Goal: Feedback & Contribution: Submit feedback/report problem

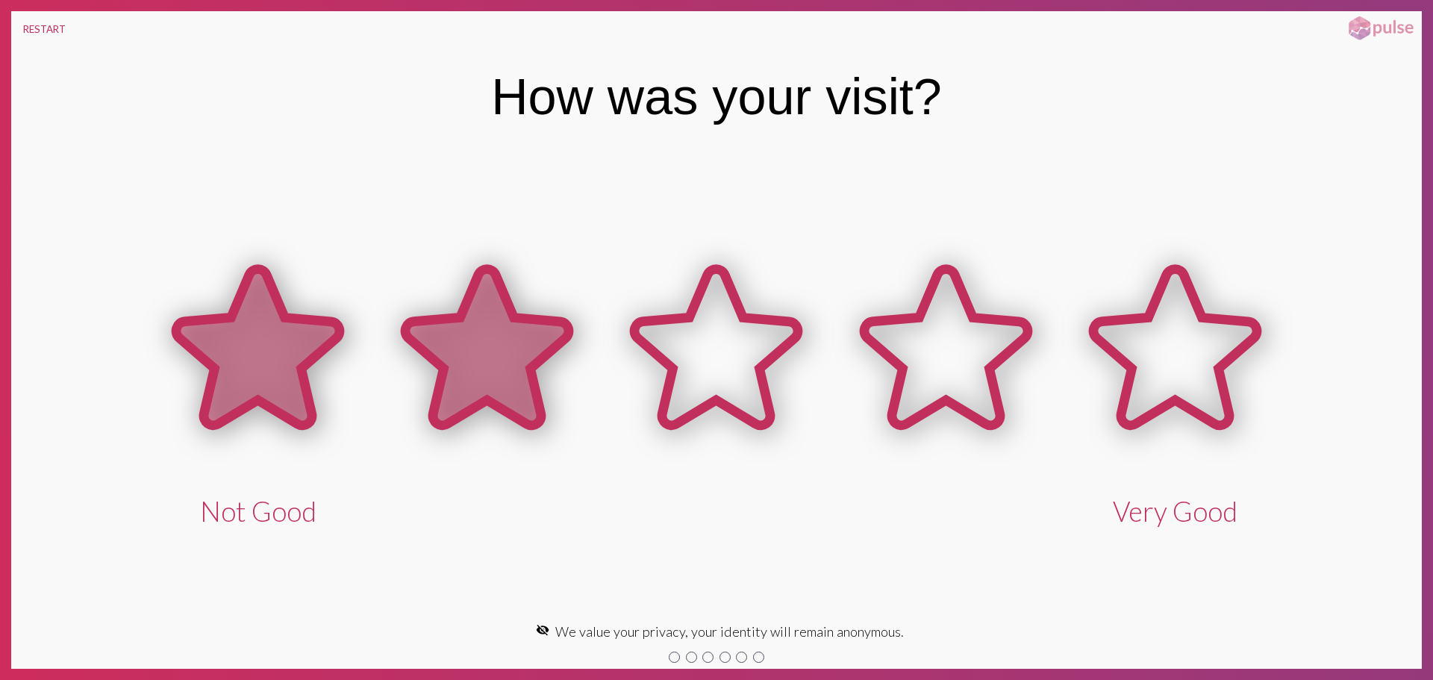
click at [474, 327] on icon at bounding box center [486, 347] width 163 height 156
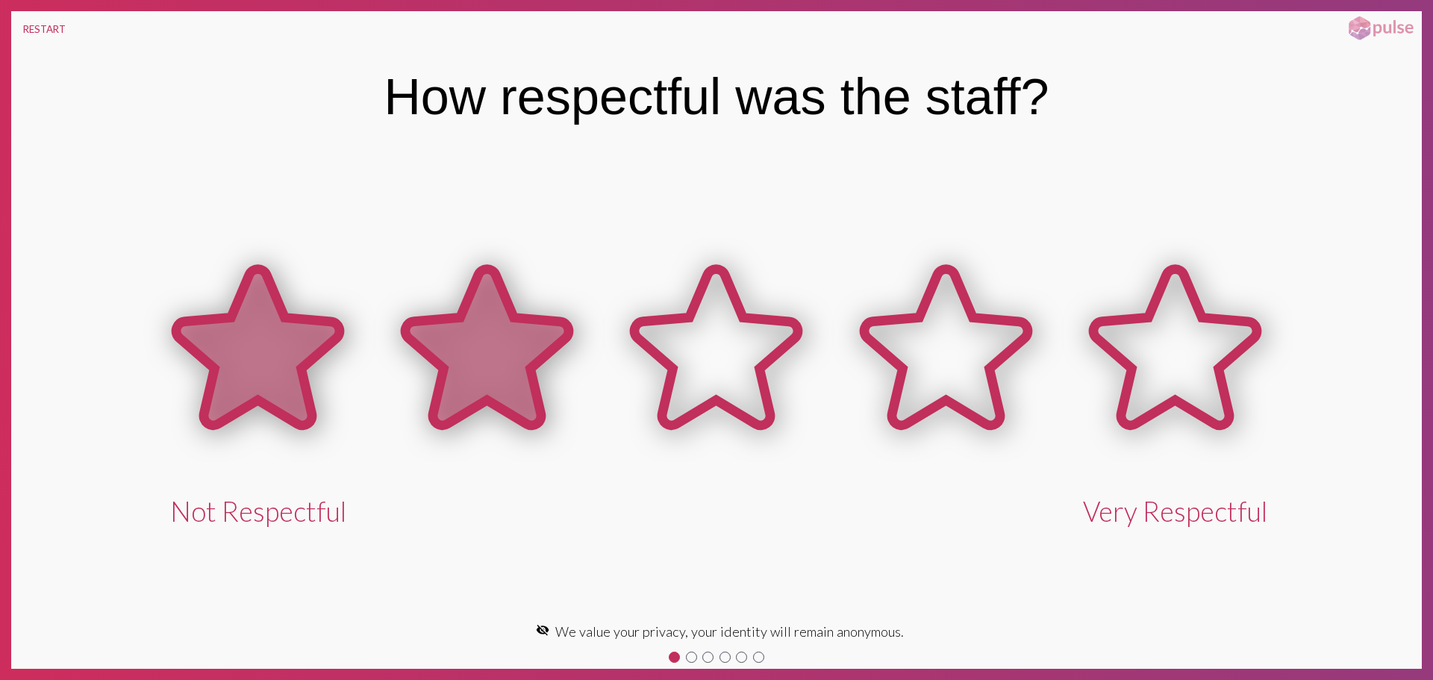
click at [482, 330] on icon at bounding box center [486, 347] width 163 height 156
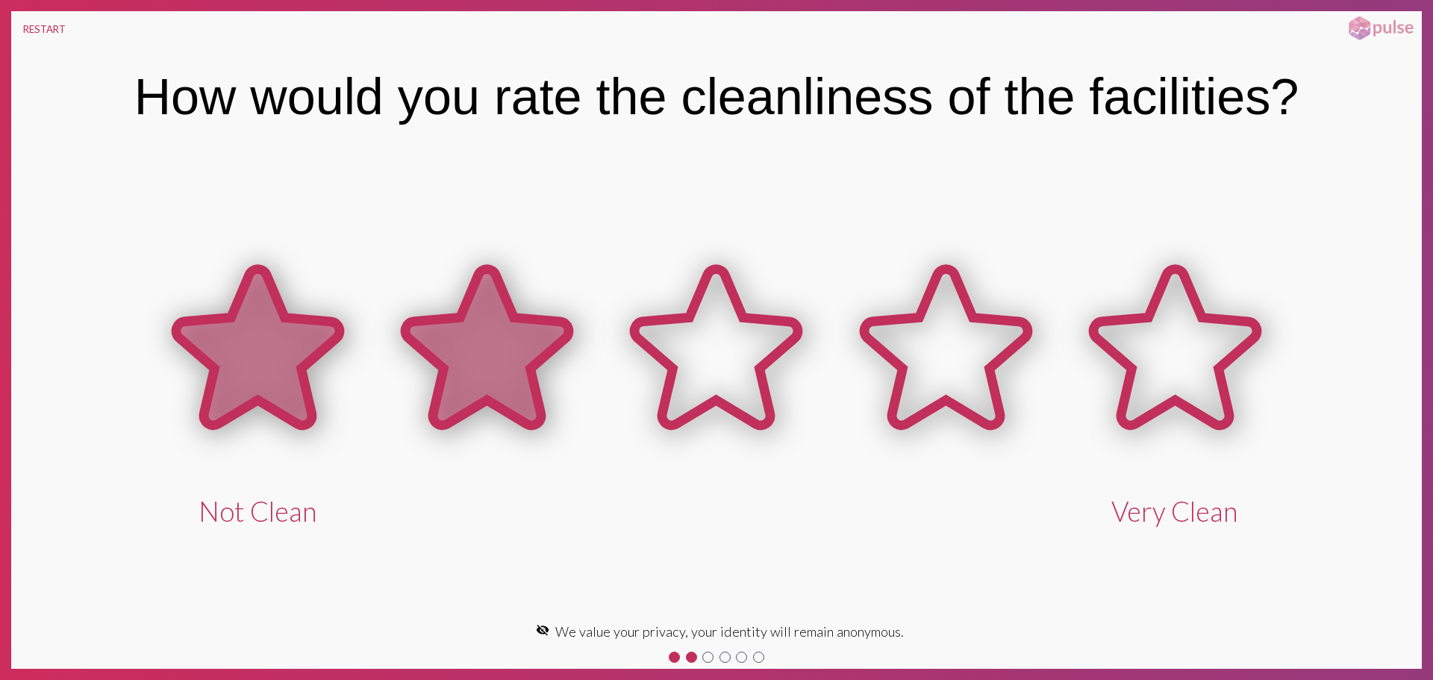
click at [484, 331] on icon at bounding box center [486, 347] width 163 height 156
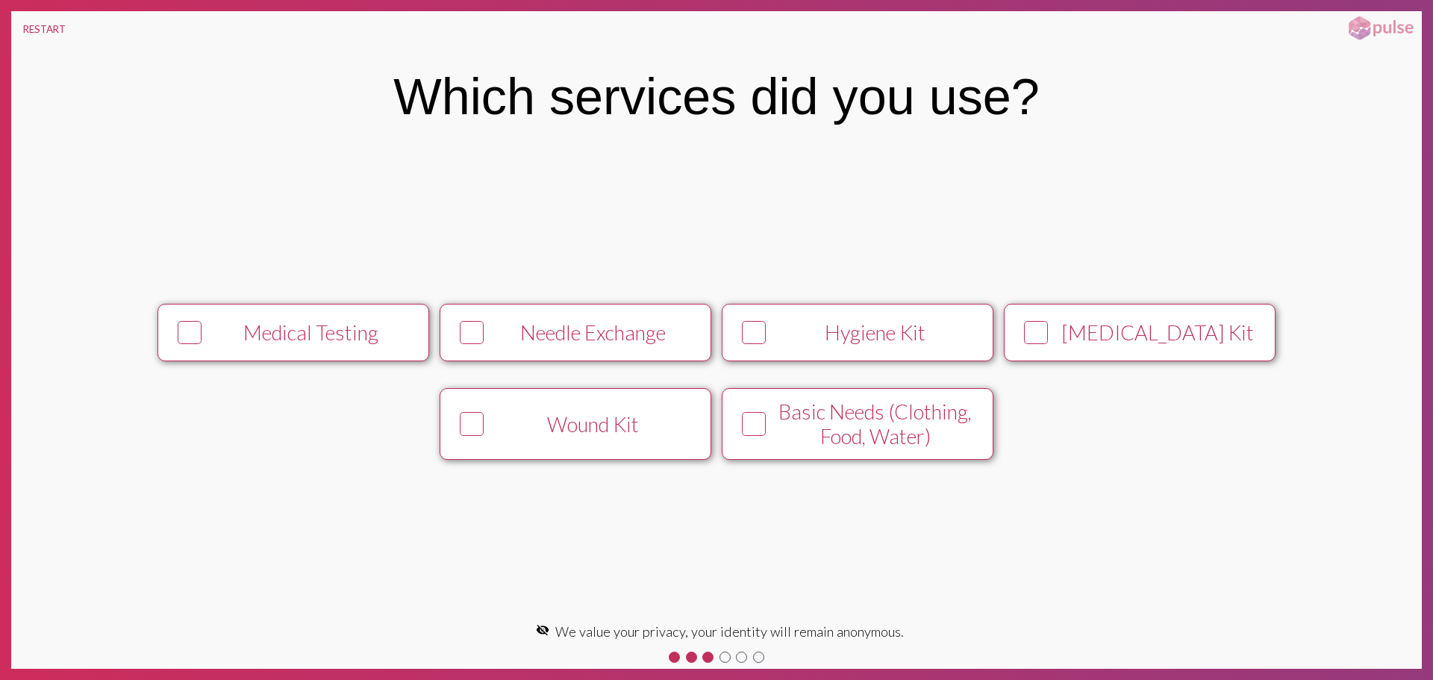
click at [543, 431] on div "Wound Kit" at bounding box center [593, 424] width 207 height 25
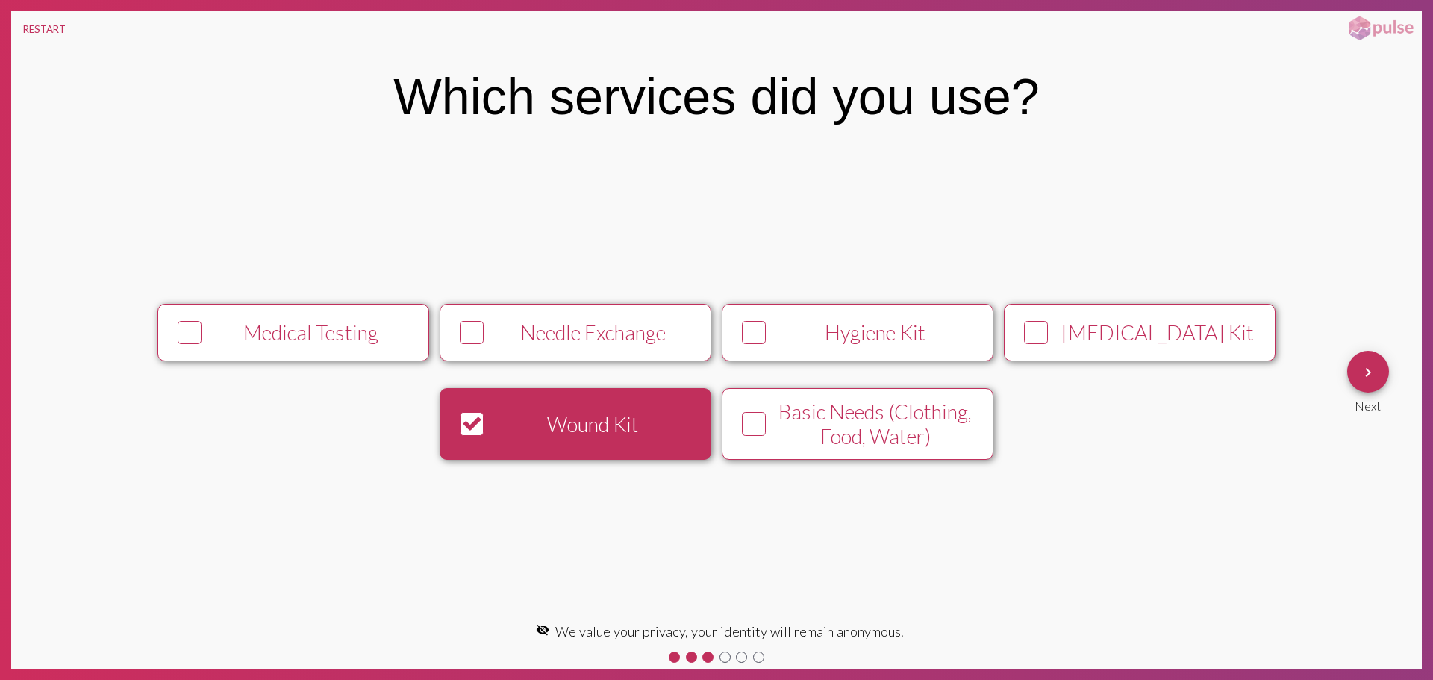
click at [1366, 376] on mat-icon "keyboard_arrow_right" at bounding box center [1368, 372] width 18 height 18
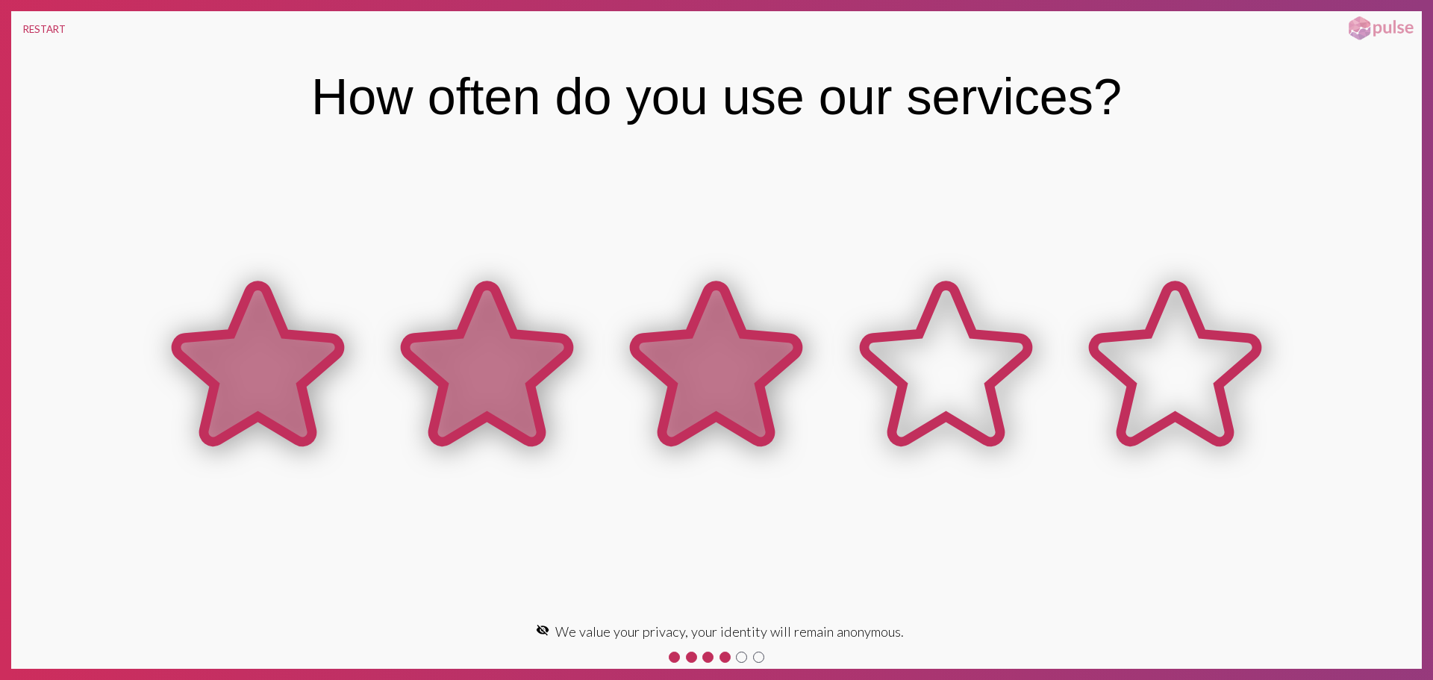
click at [665, 384] on icon at bounding box center [715, 365] width 229 height 229
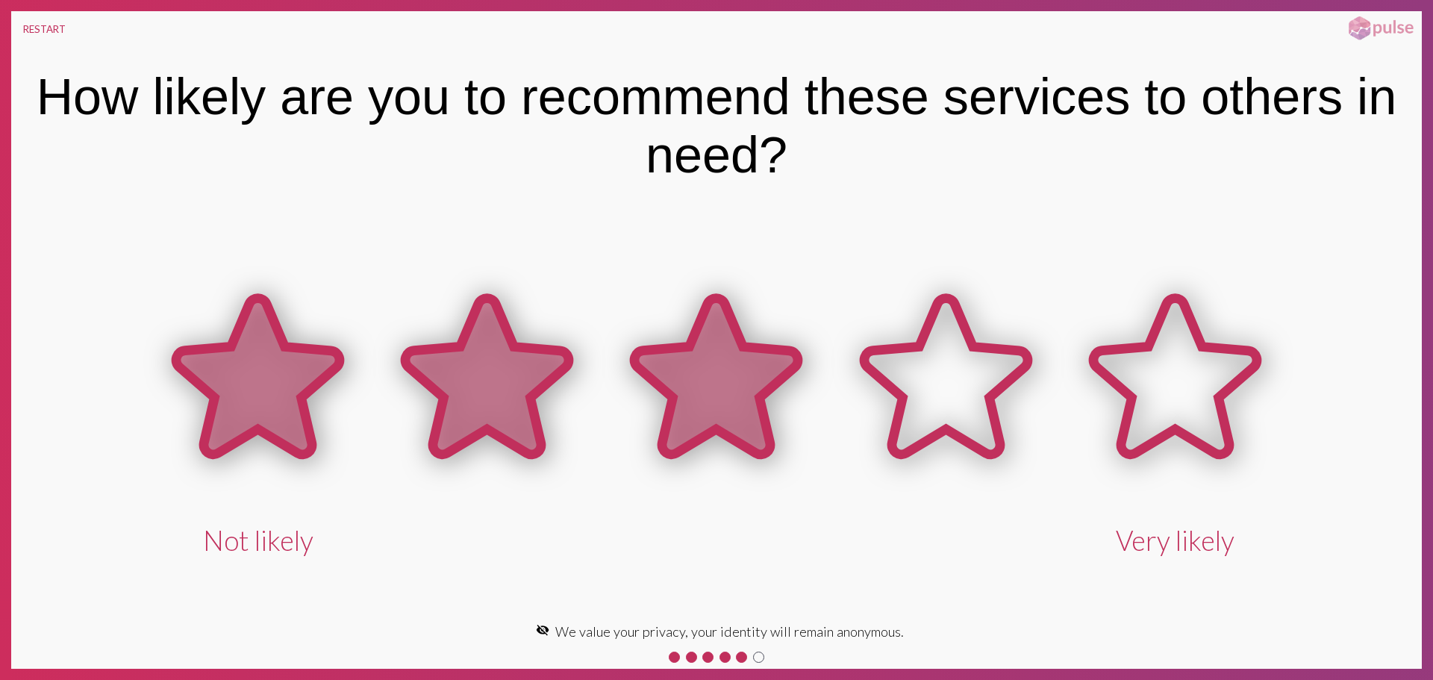
click at [665, 384] on icon at bounding box center [715, 376] width 163 height 156
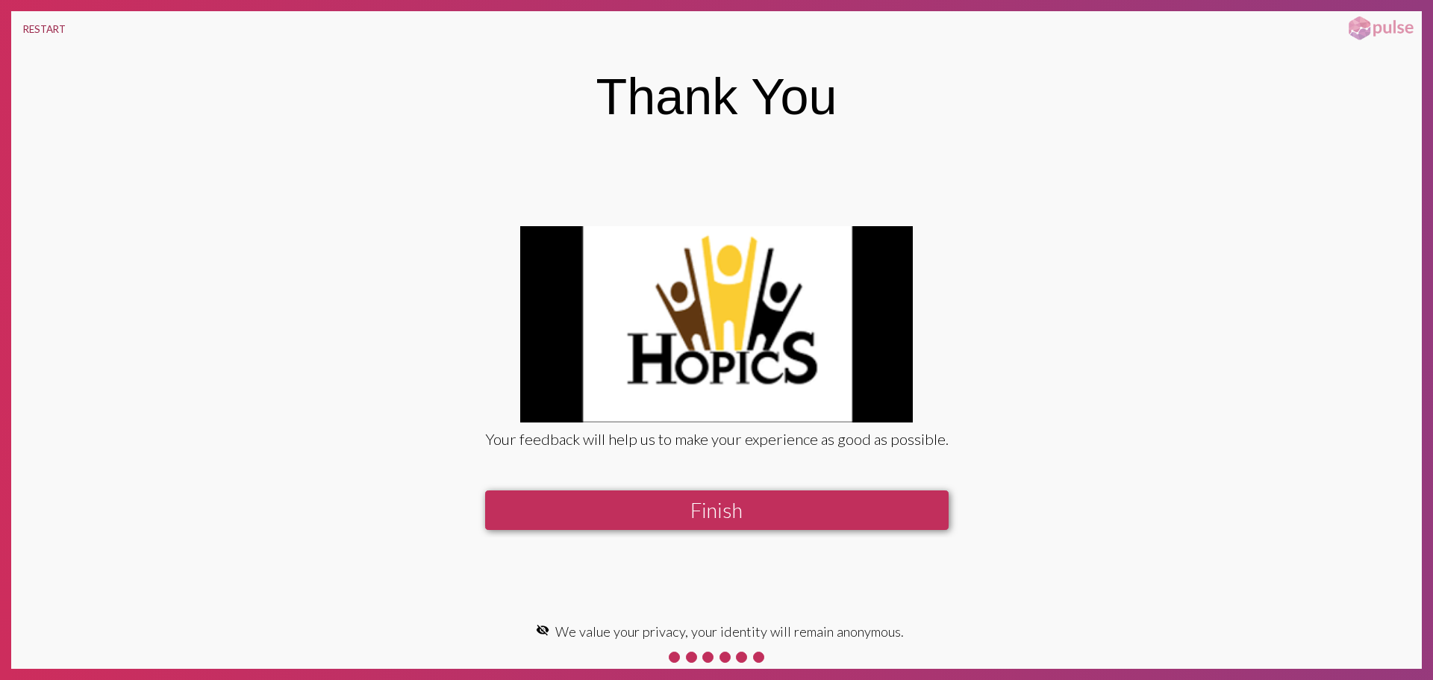
click at [37, 37] on button "RESTART" at bounding box center [44, 29] width 66 height 36
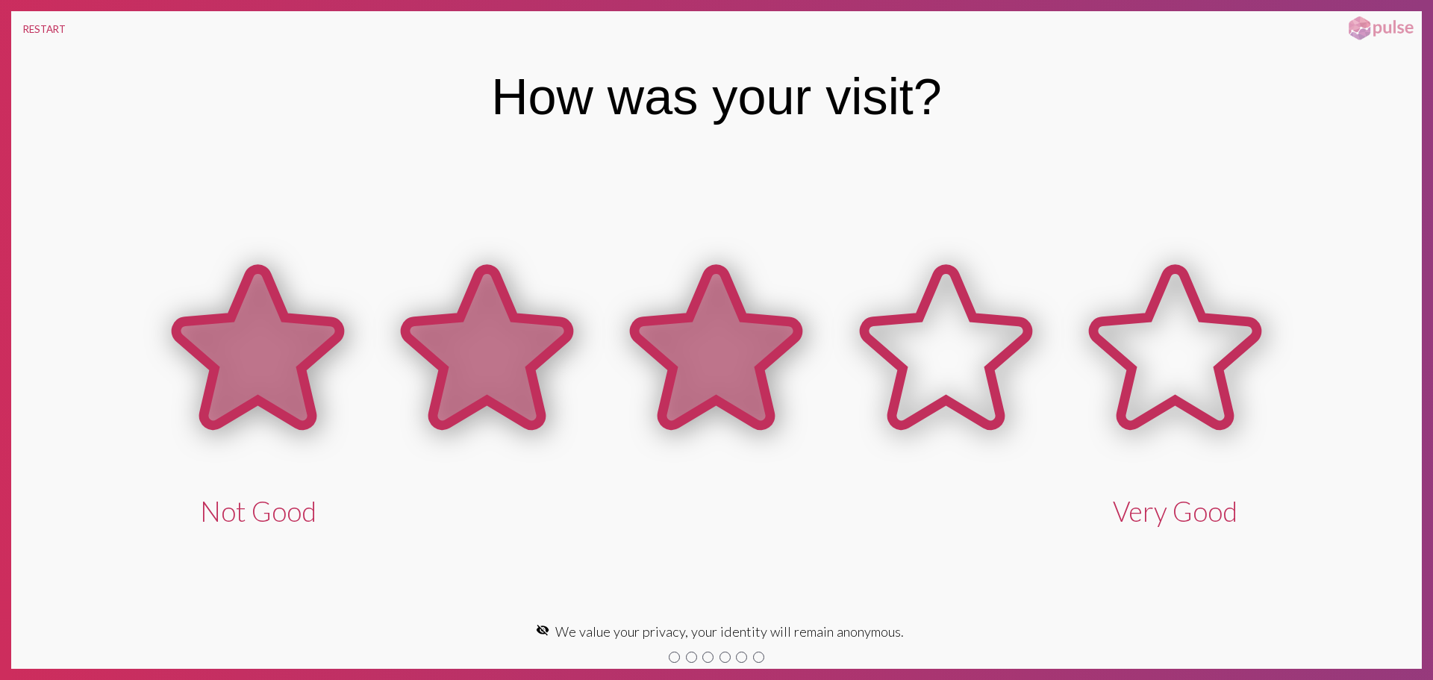
click at [658, 398] on icon at bounding box center [715, 349] width 229 height 229
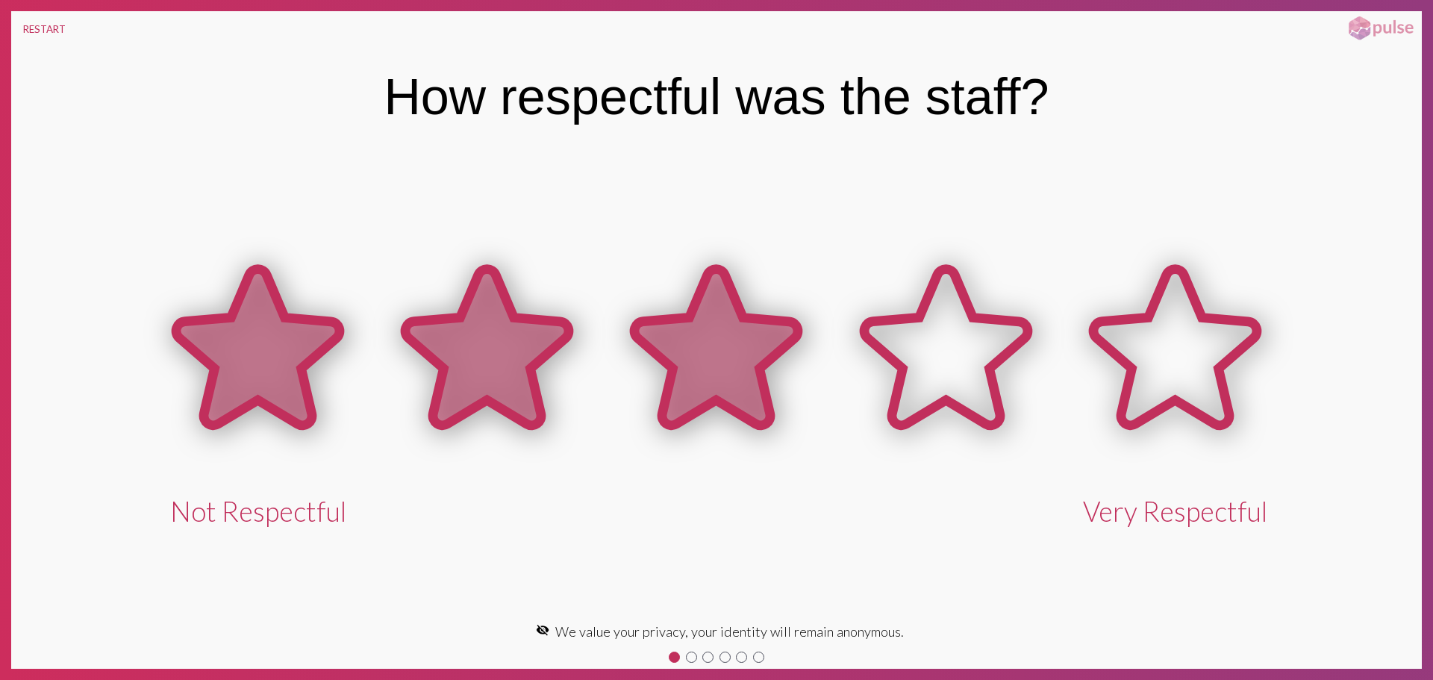
click at [693, 363] on icon at bounding box center [715, 347] width 163 height 156
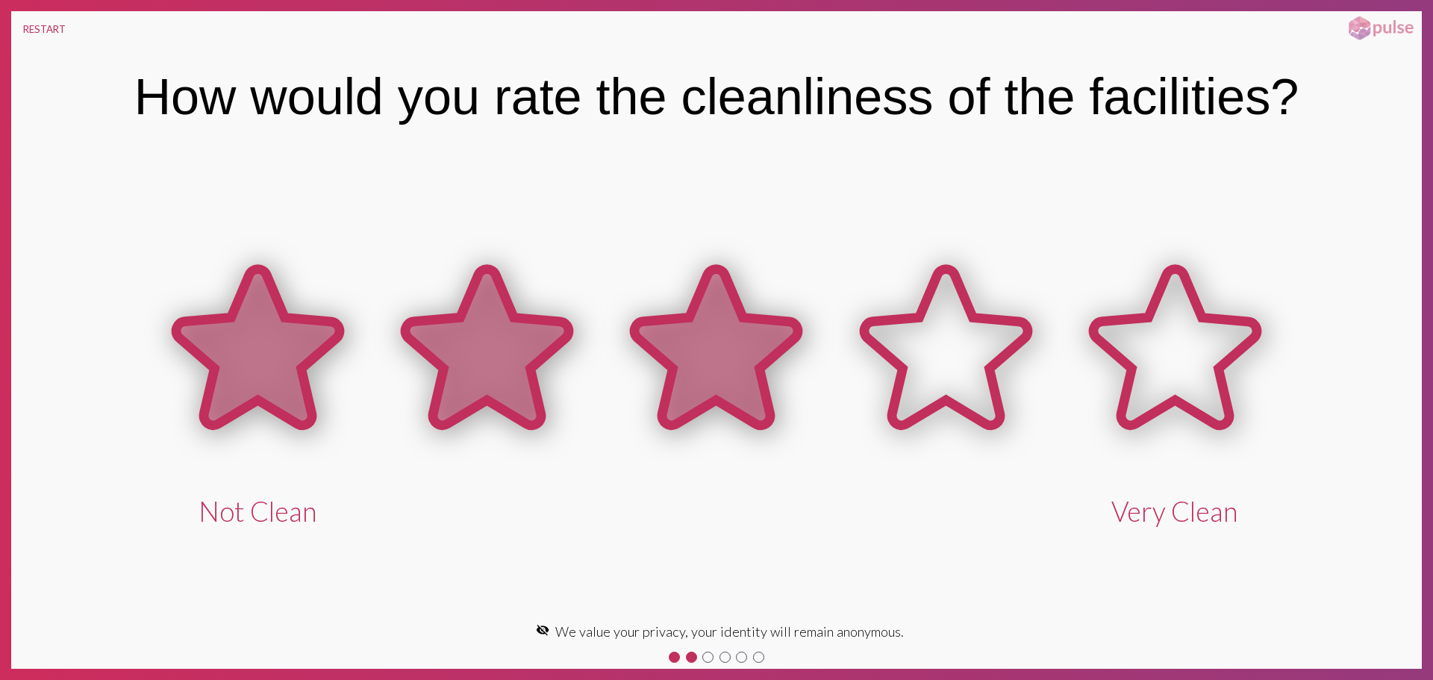
click at [693, 361] on icon at bounding box center [715, 347] width 163 height 156
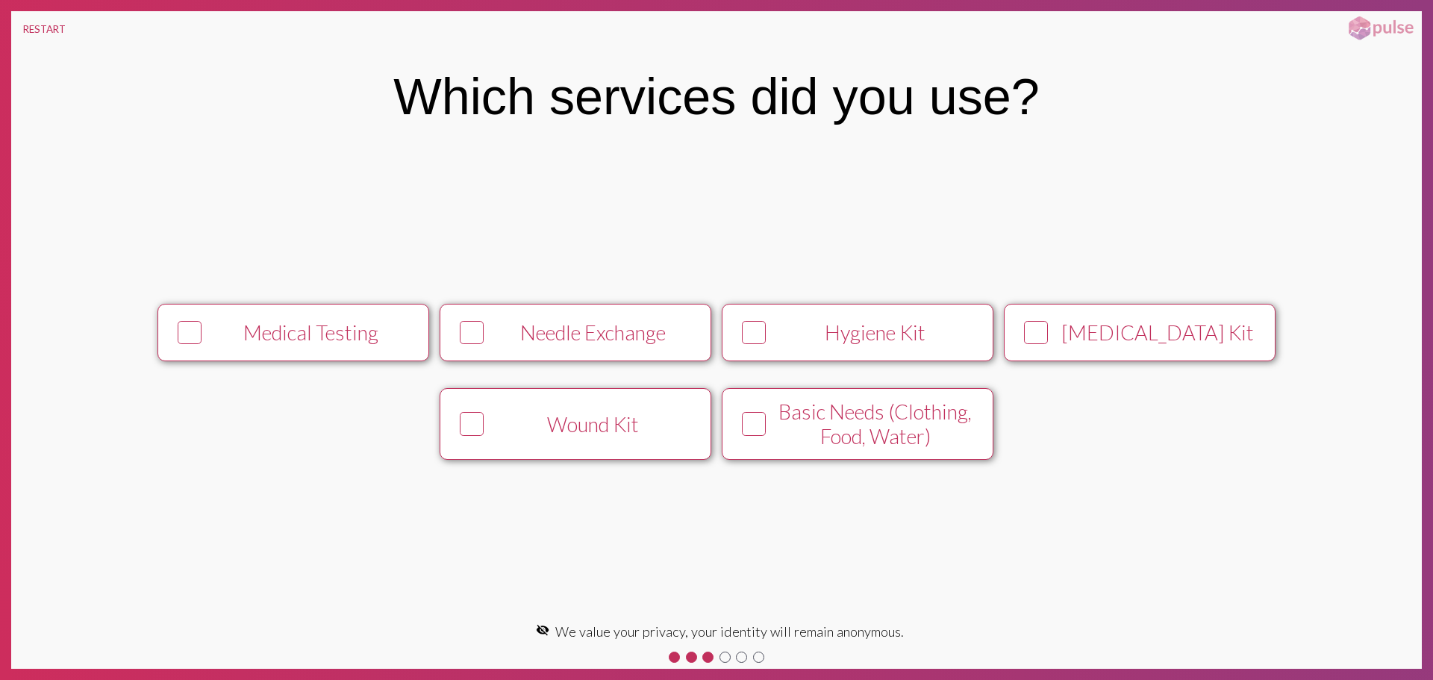
click at [525, 422] on div "Wound Kit" at bounding box center [593, 424] width 207 height 25
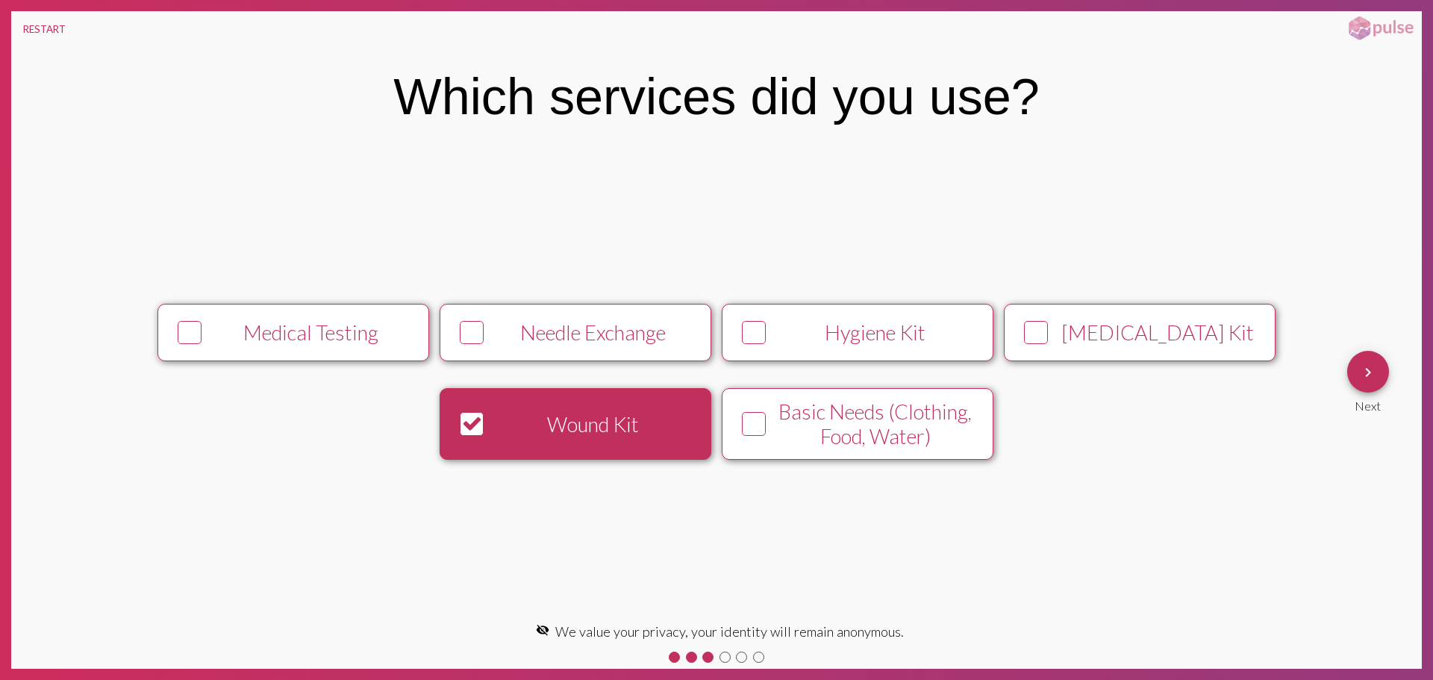
click at [1372, 368] on mat-icon "keyboard_arrow_right" at bounding box center [1368, 372] width 18 height 18
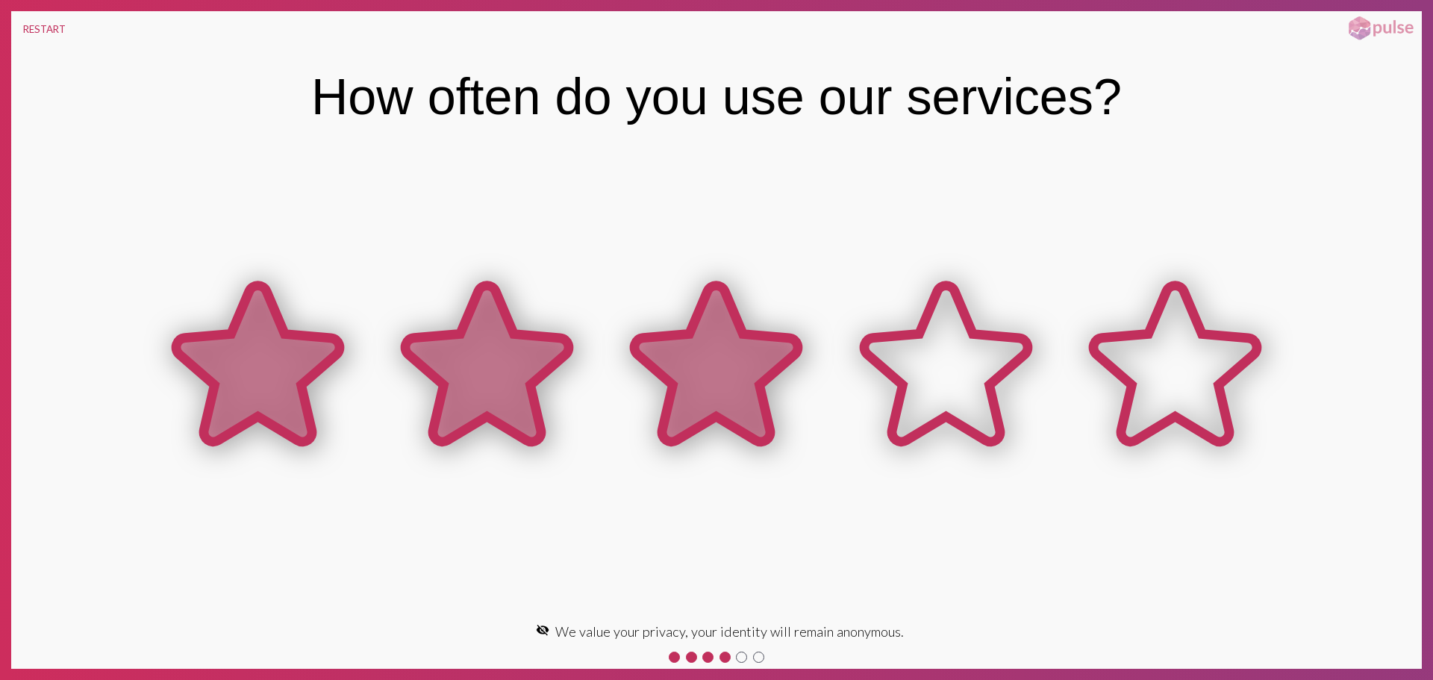
click at [728, 387] on icon at bounding box center [715, 364] width 163 height 156
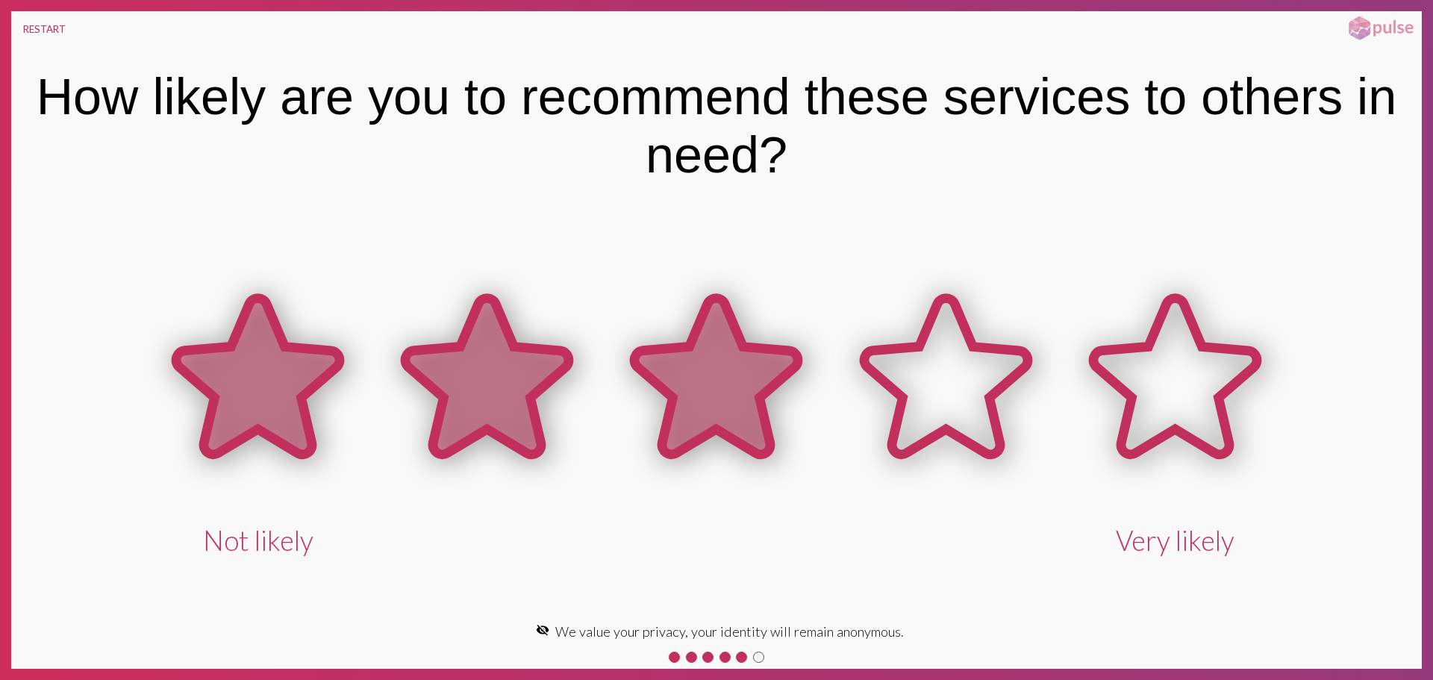
click at [746, 381] on icon at bounding box center [715, 376] width 163 height 156
